Goal: Check status

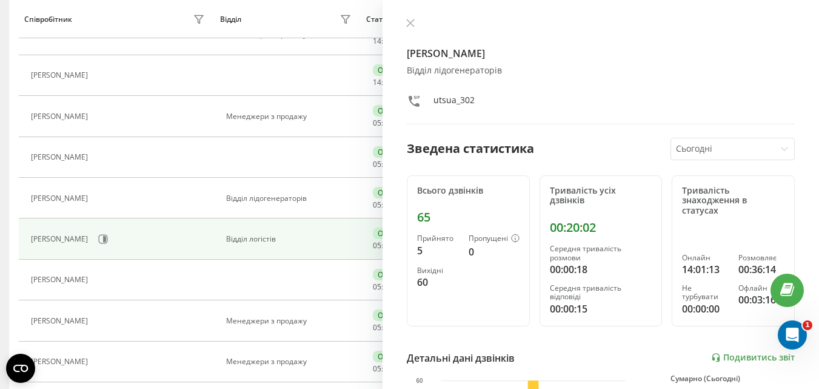
scroll to position [364, 0]
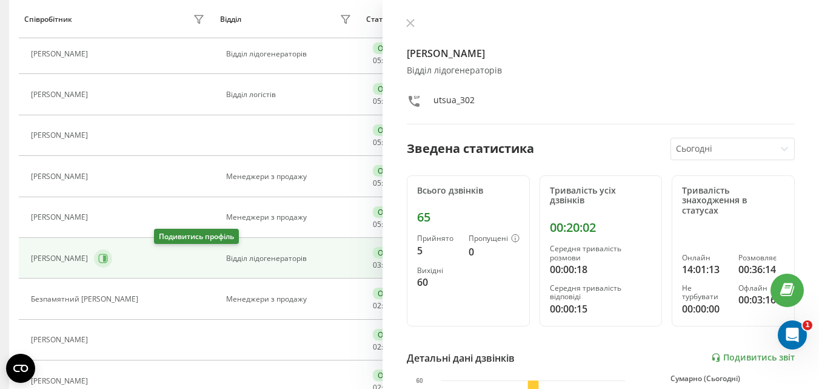
click at [108, 258] on icon at bounding box center [103, 258] width 10 height 10
click at [734, 360] on link "Подивитись звіт" at bounding box center [753, 357] width 84 height 10
